Goal: Find specific page/section: Find specific page/section

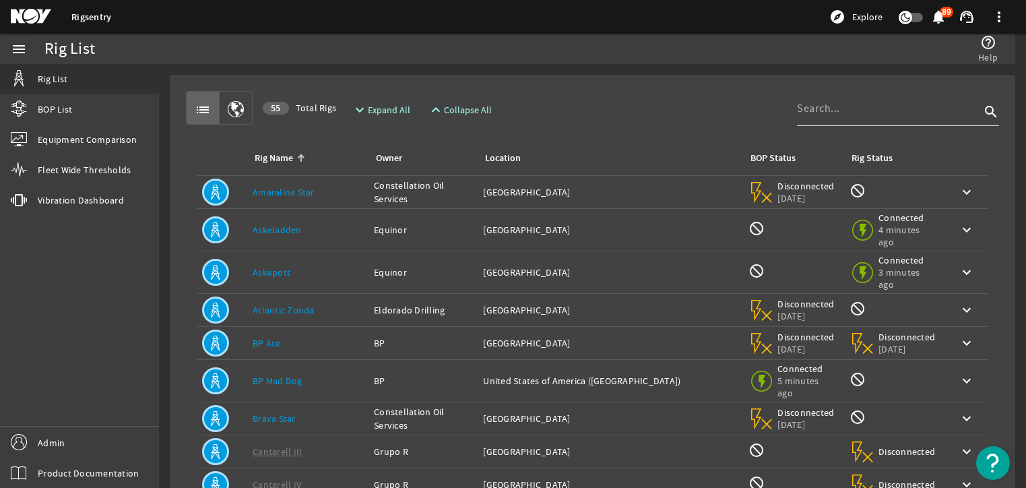
click at [882, 99] on div at bounding box center [888, 108] width 183 height 35
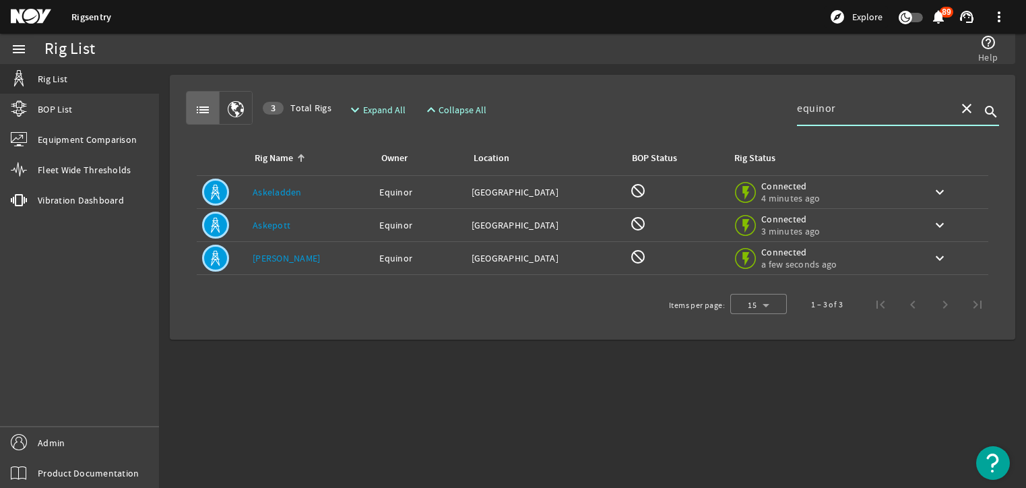
type input "equinor"
click at [957, 258] on td "Expand keyboard_arrow_down" at bounding box center [953, 258] width 70 height 33
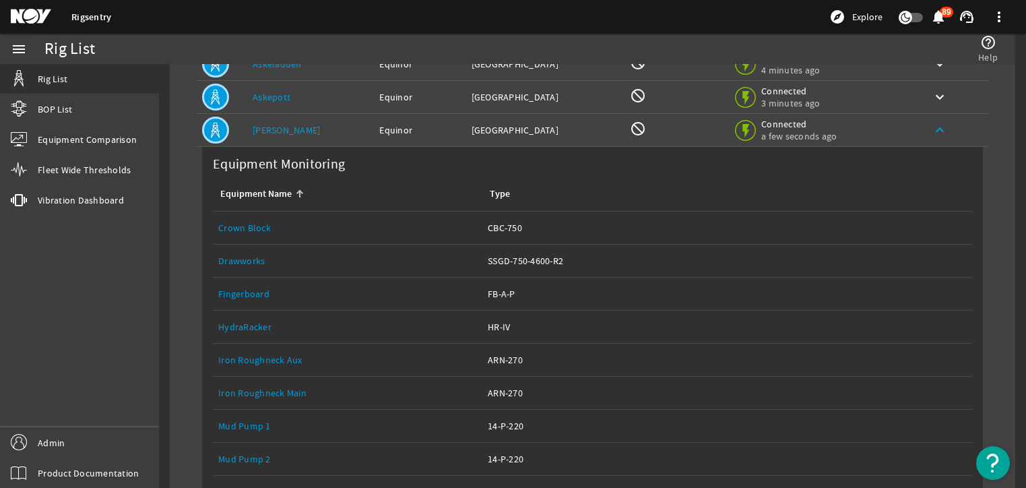
scroll to position [43, 0]
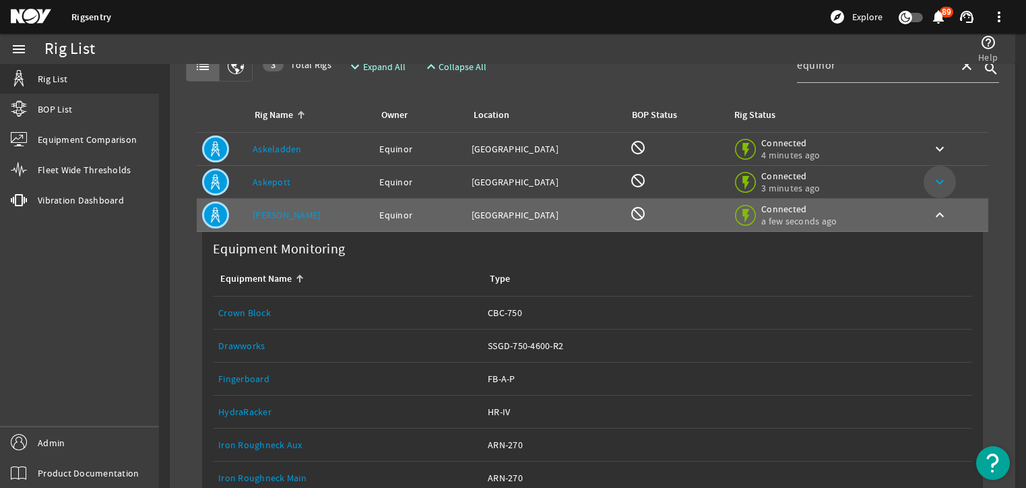
click at [932, 182] on mat-icon "keyboard_arrow_down" at bounding box center [940, 182] width 16 height 16
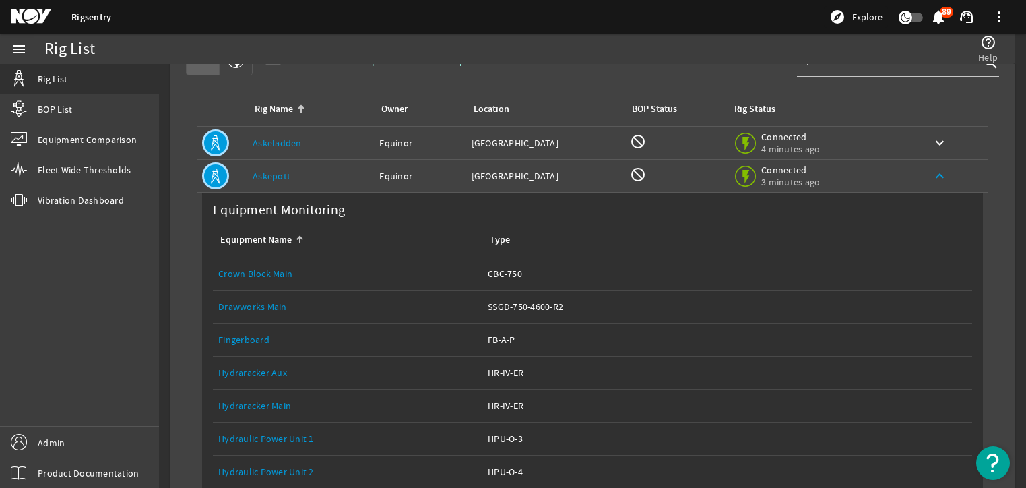
scroll to position [0, 0]
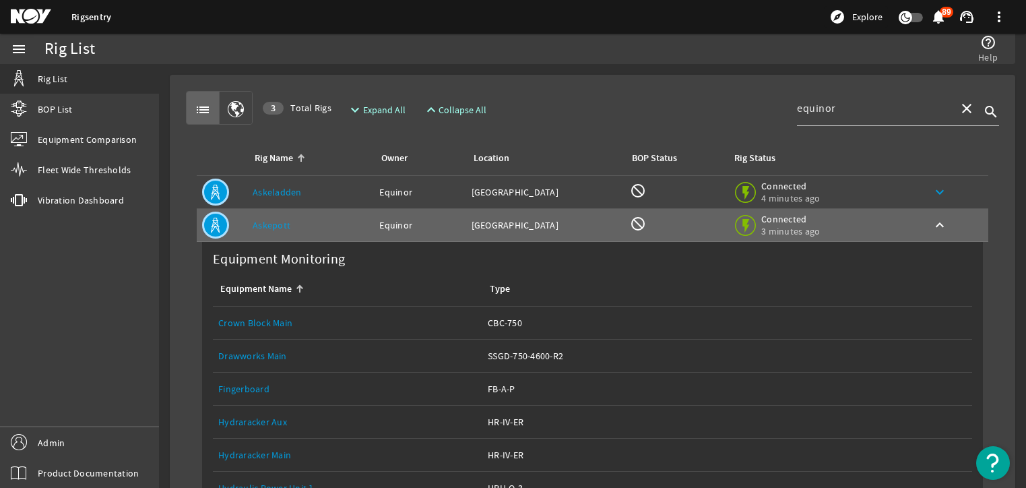
click at [932, 187] on mat-icon "keyboard_arrow_down" at bounding box center [940, 192] width 16 height 16
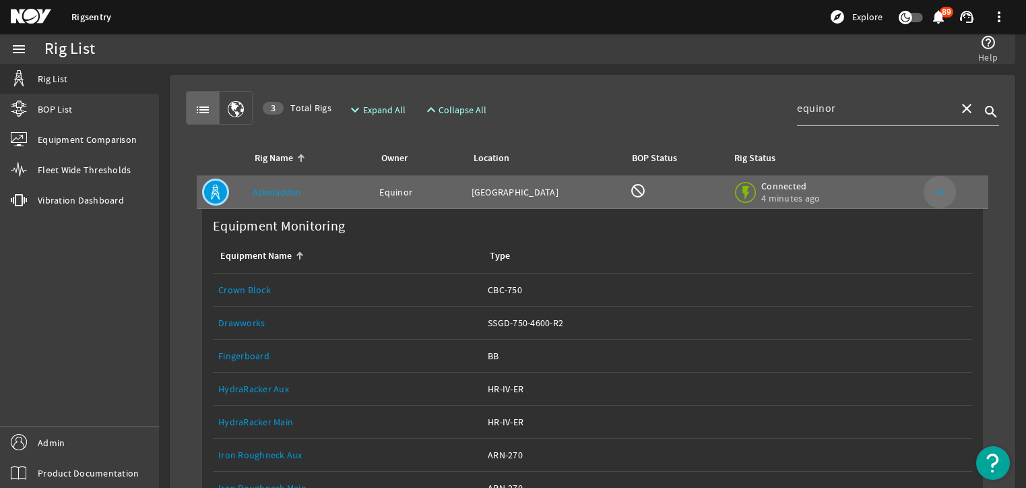
click at [932, 185] on mat-icon "keyboard_arrow_up" at bounding box center [940, 192] width 16 height 16
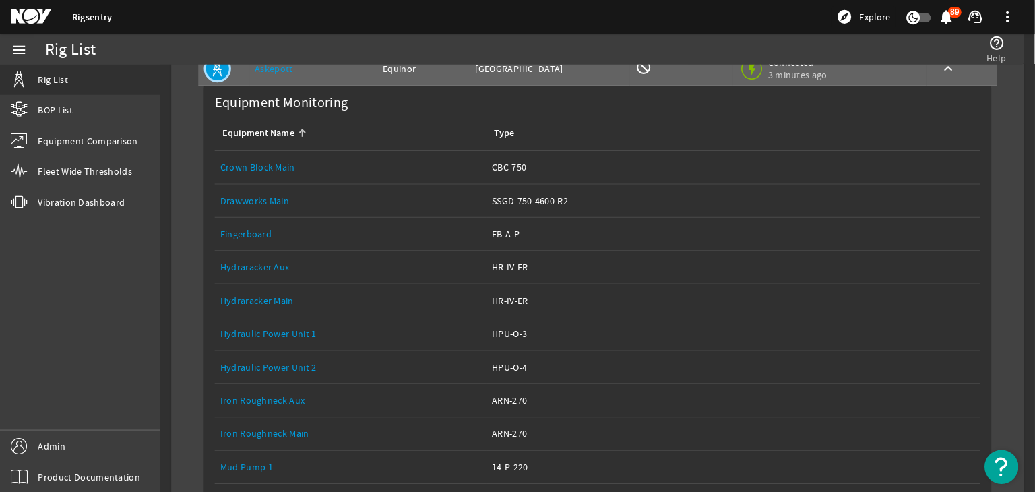
scroll to position [269, 0]
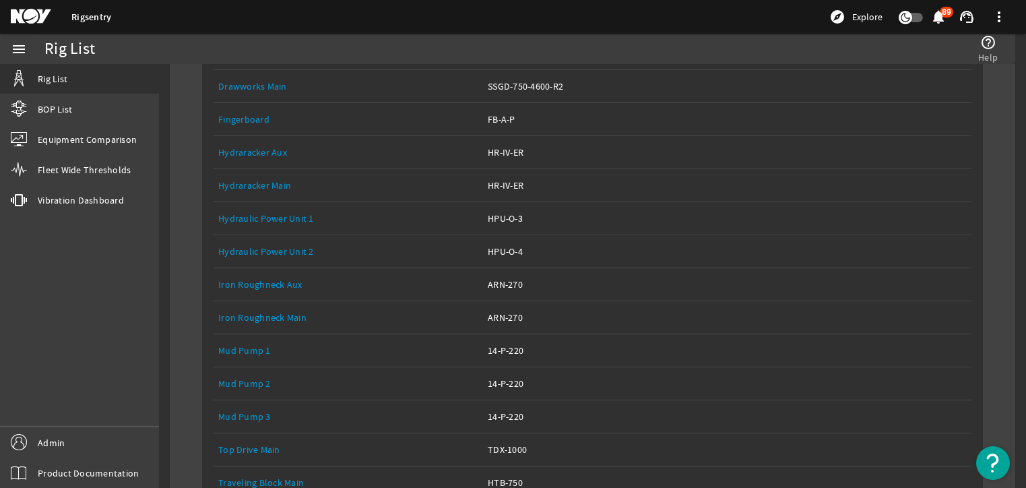
click at [279, 315] on link "Iron Roughneck Main" at bounding box center [262, 317] width 88 height 12
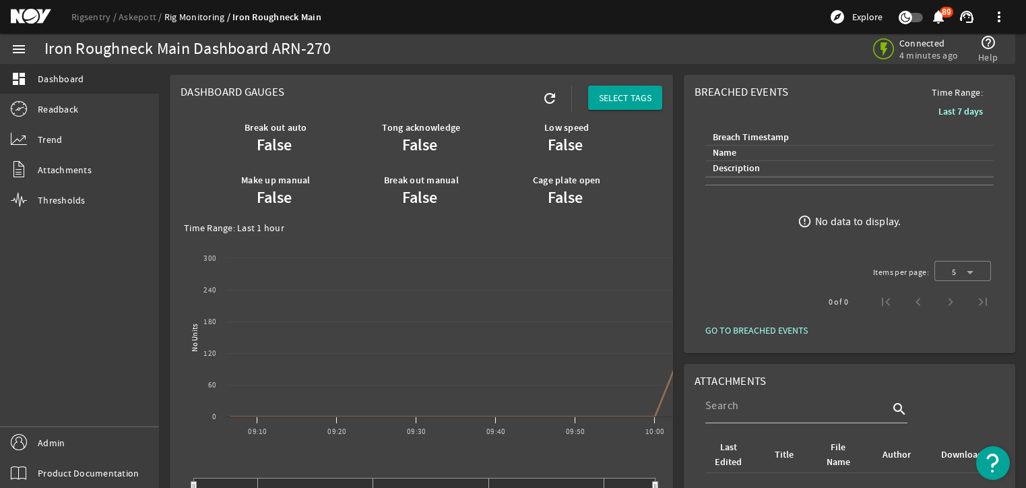
click at [515, 69] on rigsentry-mat-card "Dashboard Gauges refresh SELECT TAGS Break out auto False Tong acknowledge Fals…" at bounding box center [421, 461] width 514 height 785
click at [106, 16] on link "Rigsentry" at bounding box center [94, 17] width 47 height 12
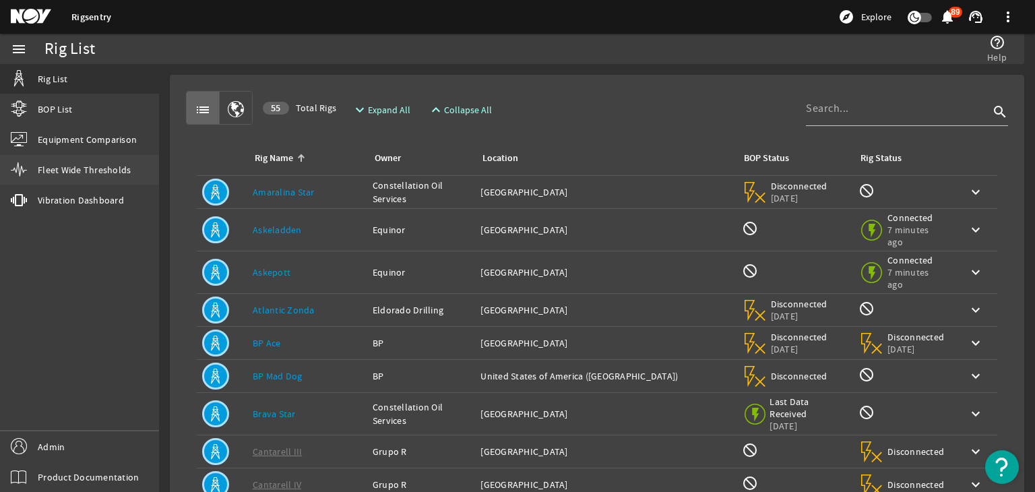
click at [110, 160] on link "Fleet Wide Thresholds" at bounding box center [79, 170] width 159 height 30
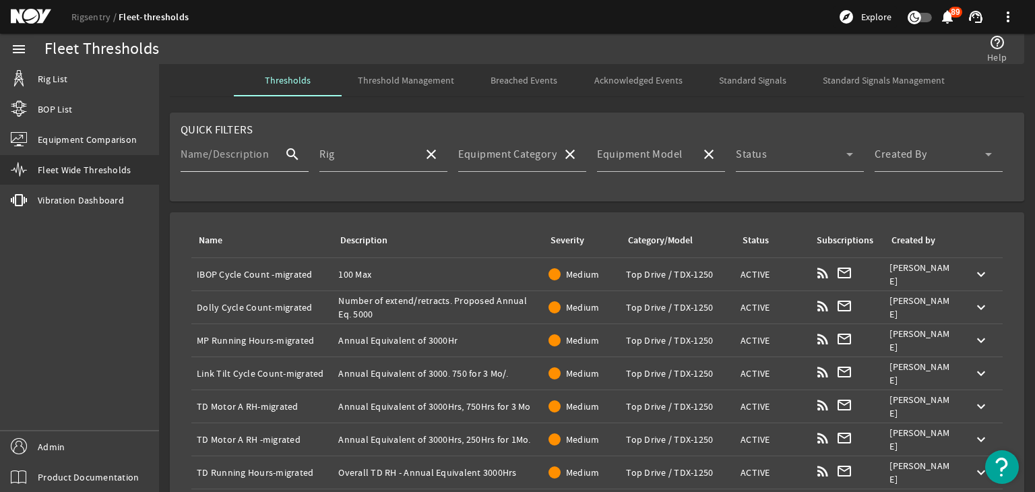
click at [260, 152] on mat-label "Name/Description" at bounding box center [225, 154] width 88 height 13
click at [260, 152] on input "Name/Description" at bounding box center [227, 160] width 93 height 16
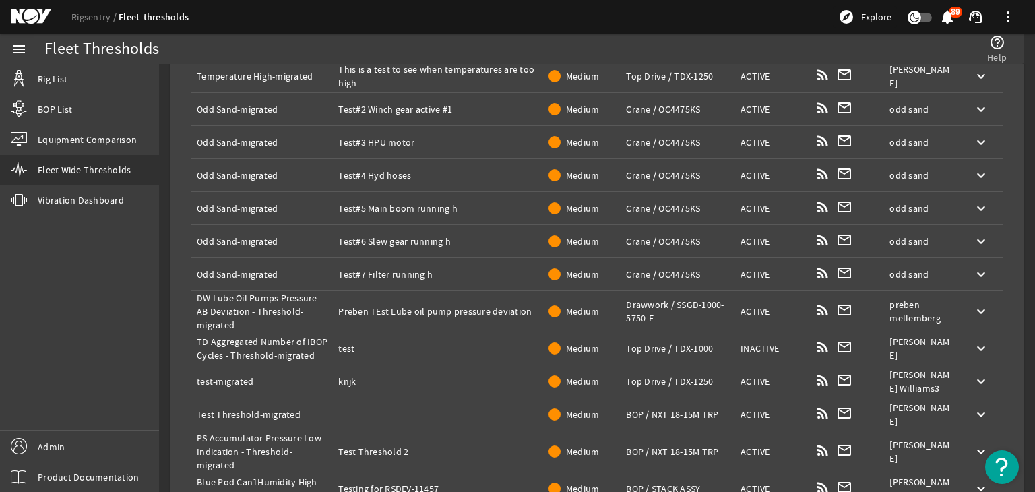
scroll to position [329, 0]
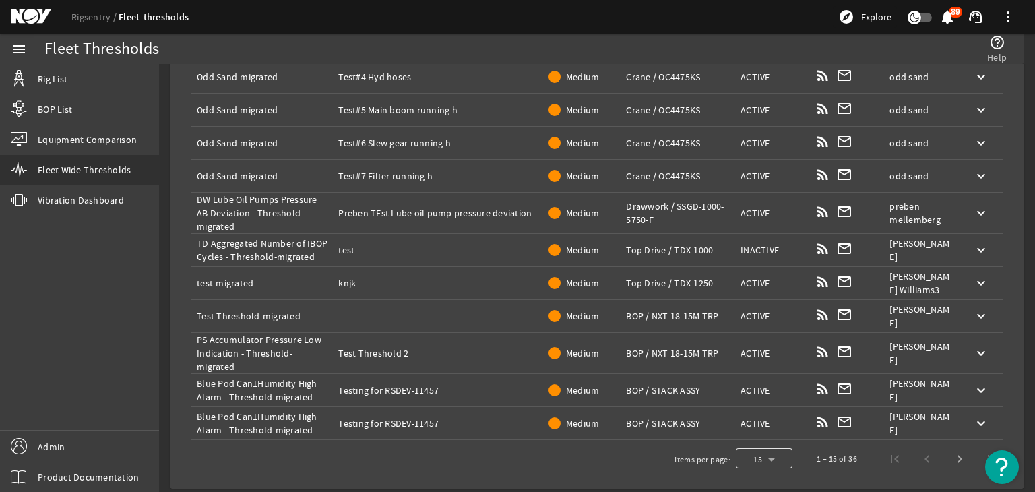
type input "test"
click at [773, 453] on div at bounding box center [764, 459] width 57 height 32
click at [750, 426] on span "100" at bounding box center [745, 421] width 18 height 16
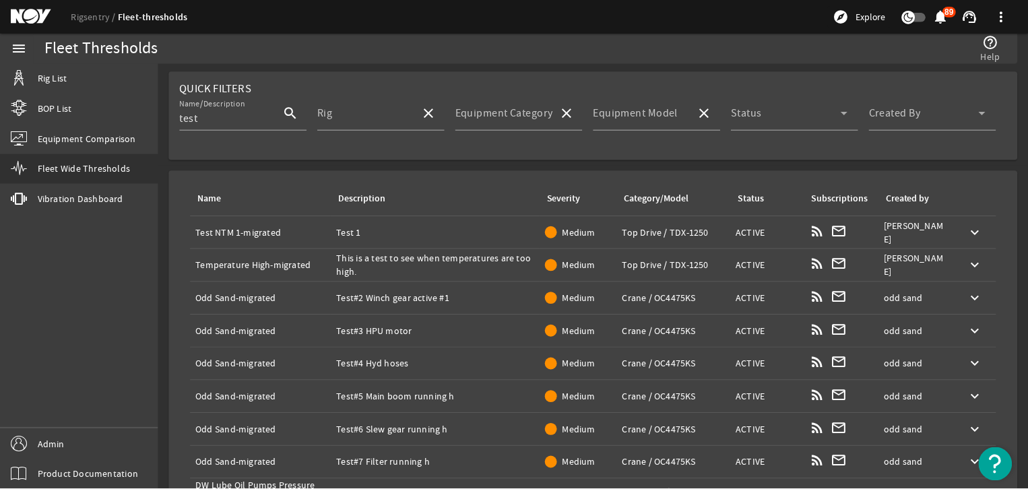
scroll to position [0, 0]
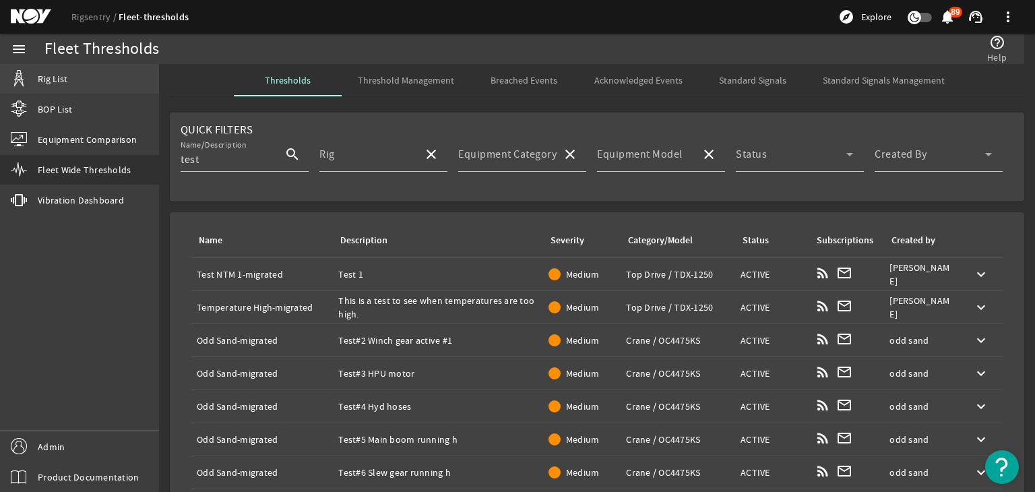
click at [87, 86] on link "Rig List" at bounding box center [79, 79] width 159 height 30
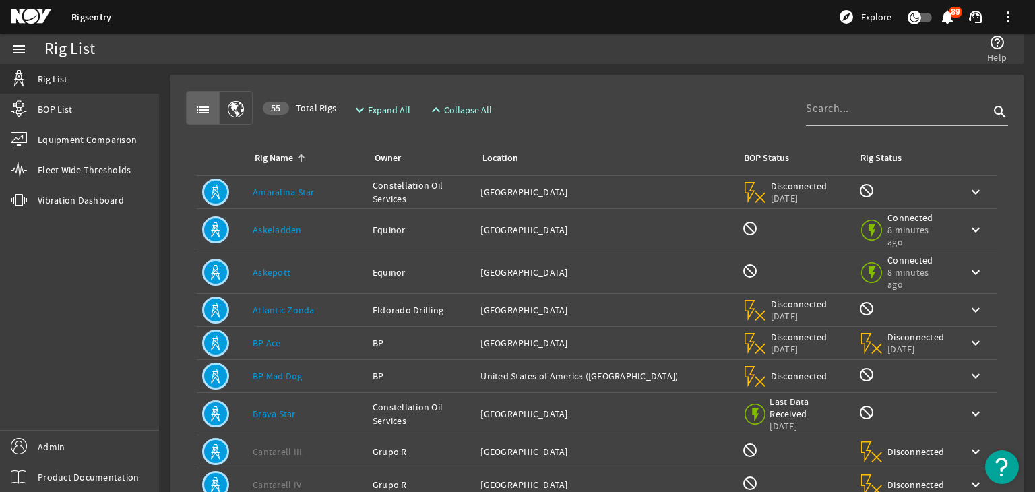
click at [814, 128] on div at bounding box center [907, 133] width 202 height 15
click at [814, 123] on div at bounding box center [897, 108] width 183 height 35
click at [814, 119] on div at bounding box center [897, 108] width 183 height 35
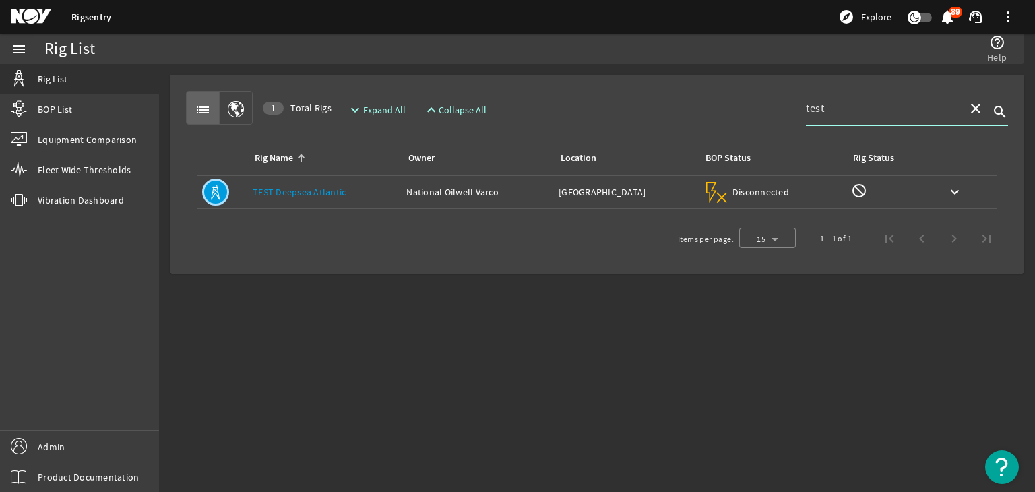
type input "test"
click at [311, 190] on link "TEST Deepsea Atlantic" at bounding box center [299, 192] width 93 height 12
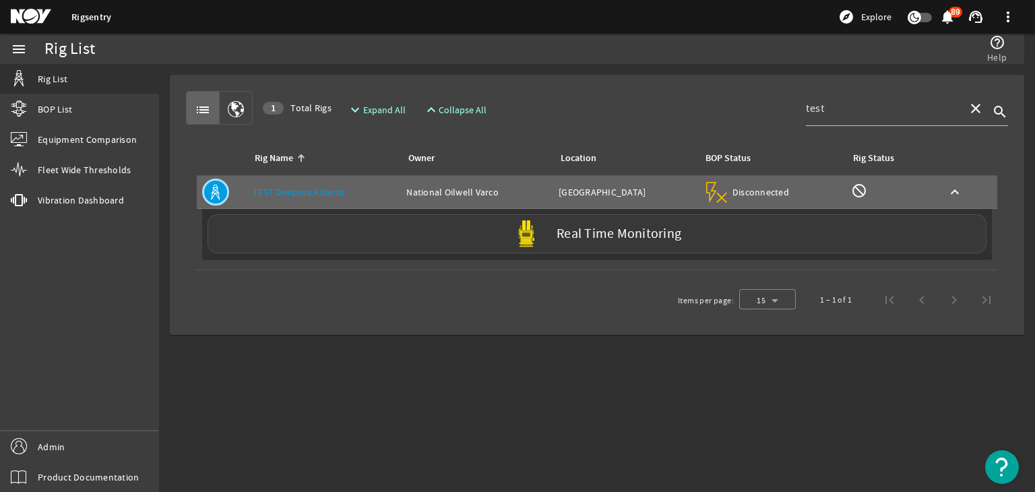
click at [321, 224] on div "Real Time Monitoring" at bounding box center [596, 233] width 779 height 39
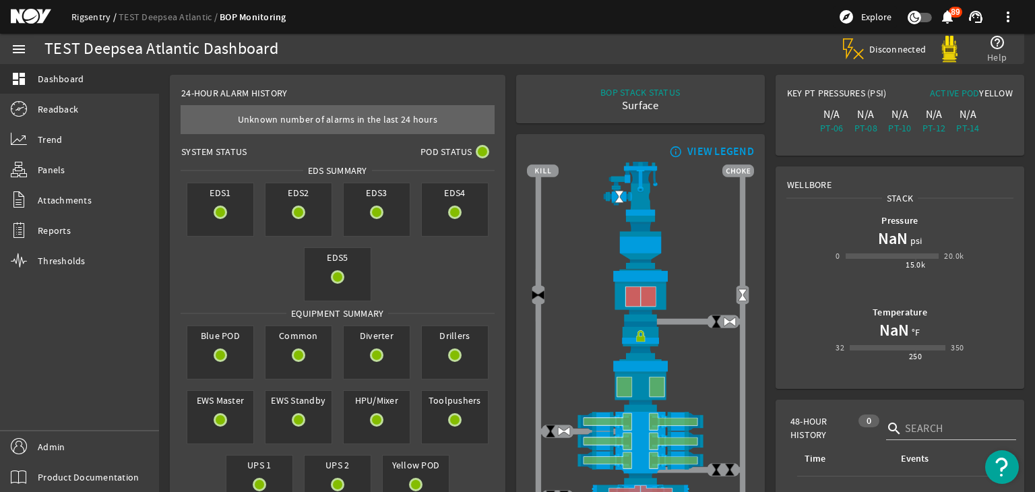
click at [82, 15] on link "Rigsentry" at bounding box center [94, 17] width 47 height 12
